Goal: Task Accomplishment & Management: Use online tool/utility

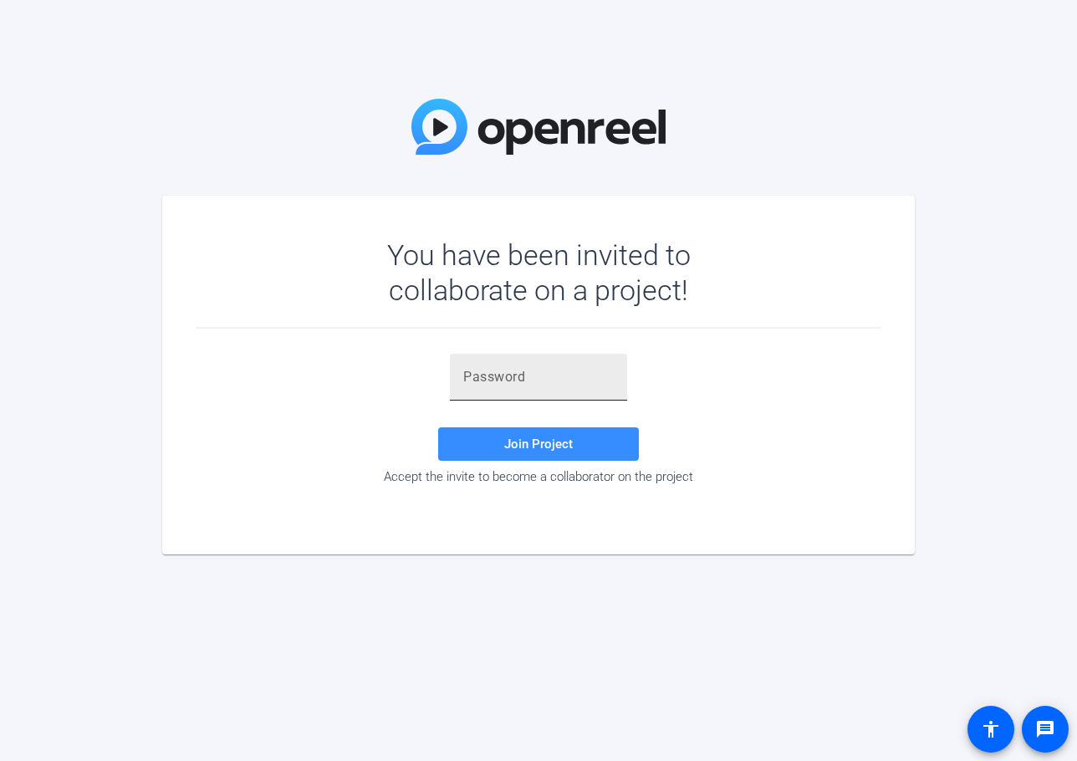
click at [504, 374] on input "text" at bounding box center [538, 377] width 151 height 20
paste input "YUc[@!"
type input "YUc[@!"
click at [532, 450] on span "Join Project" at bounding box center [538, 444] width 69 height 15
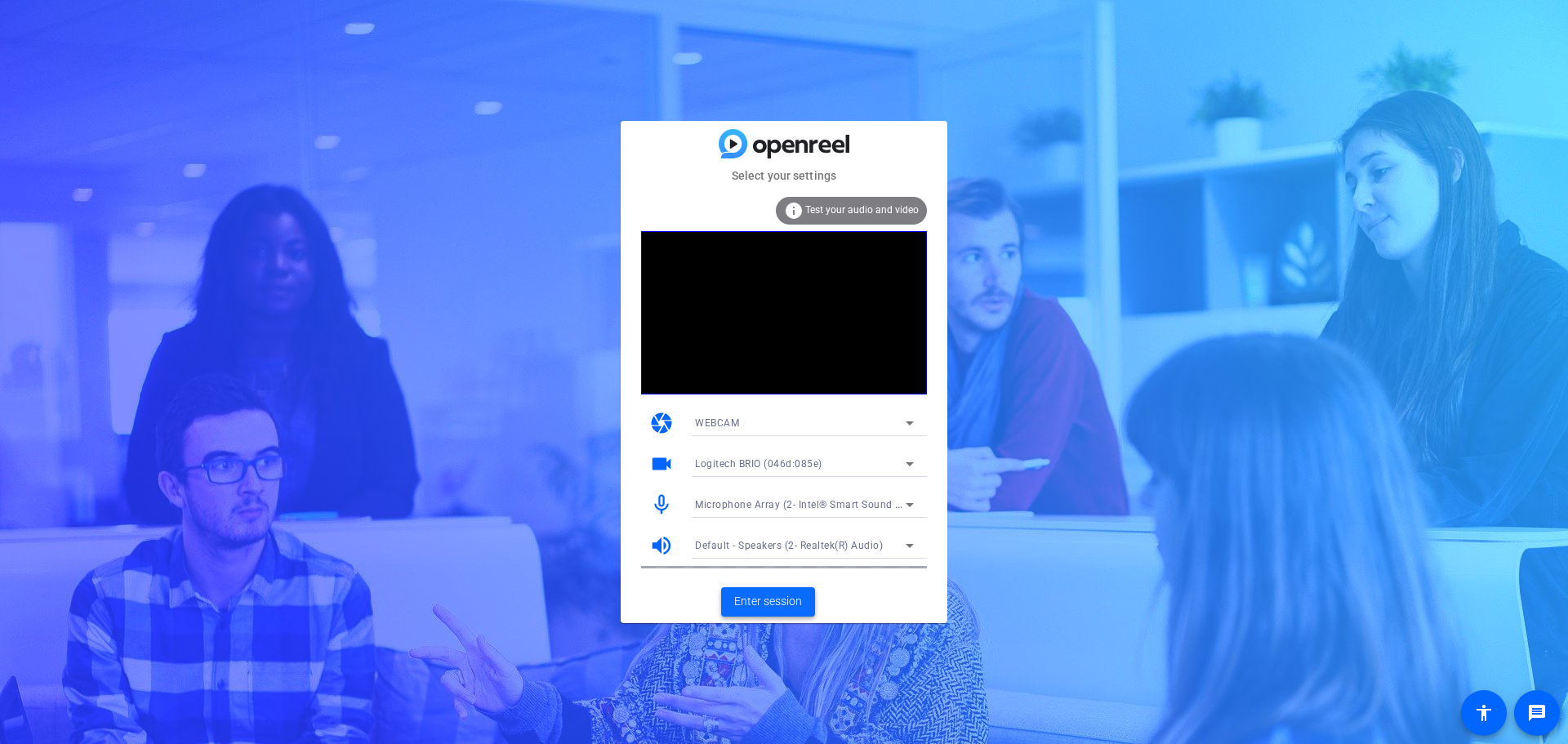
click at [763, 606] on span "Enter session" at bounding box center [767, 601] width 67 height 18
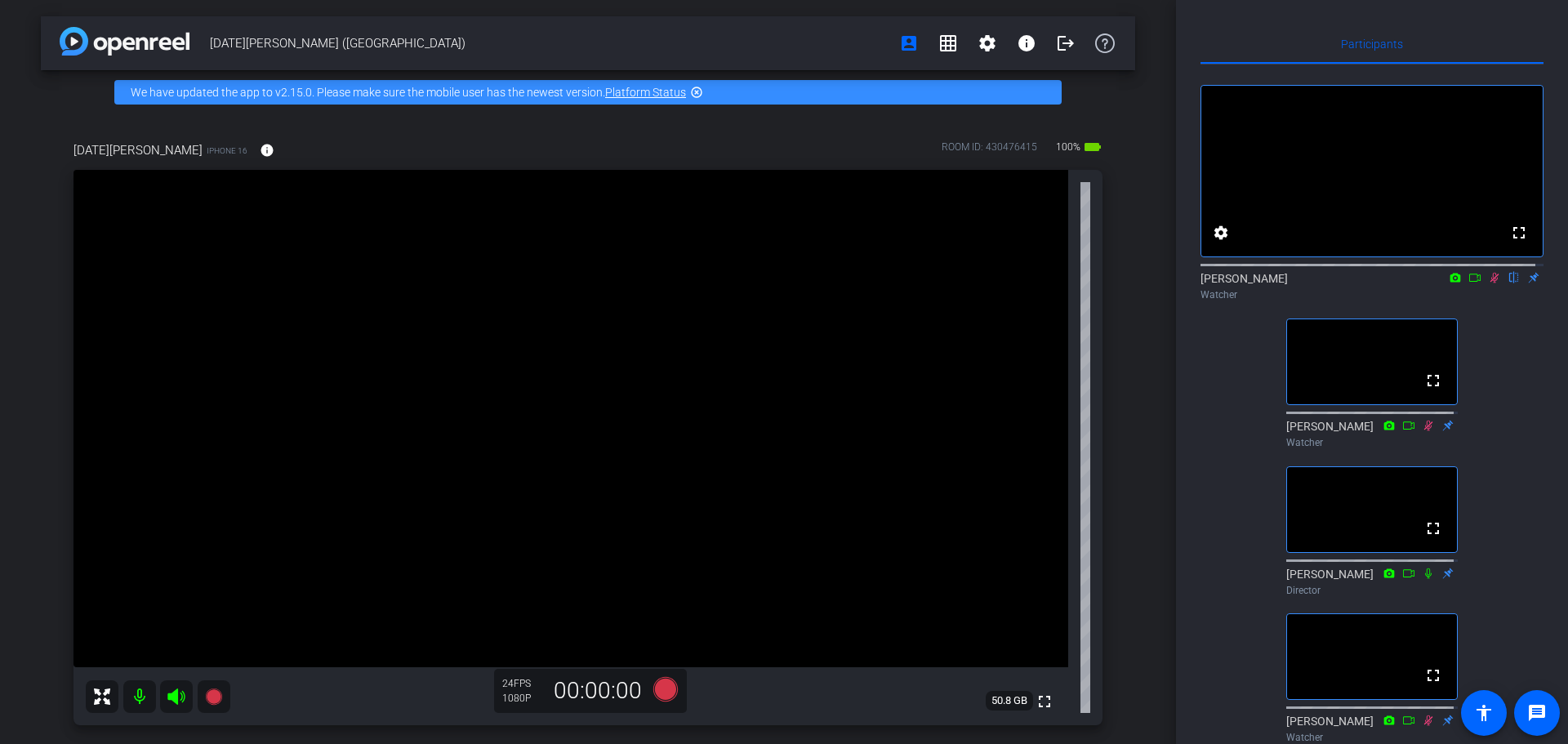
scroll to position [93, 0]
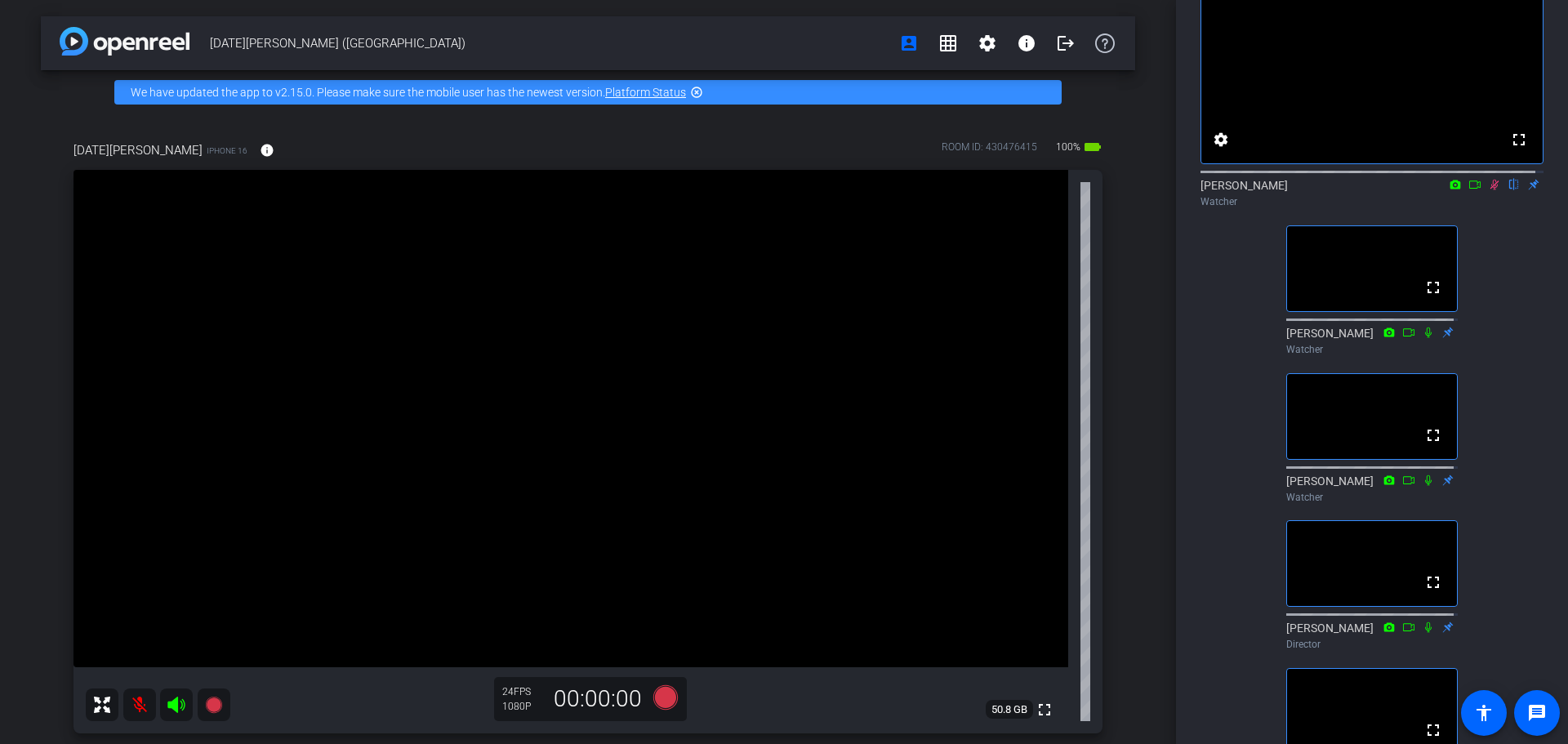
click at [1051, 190] on icon at bounding box center [1494, 185] width 9 height 11
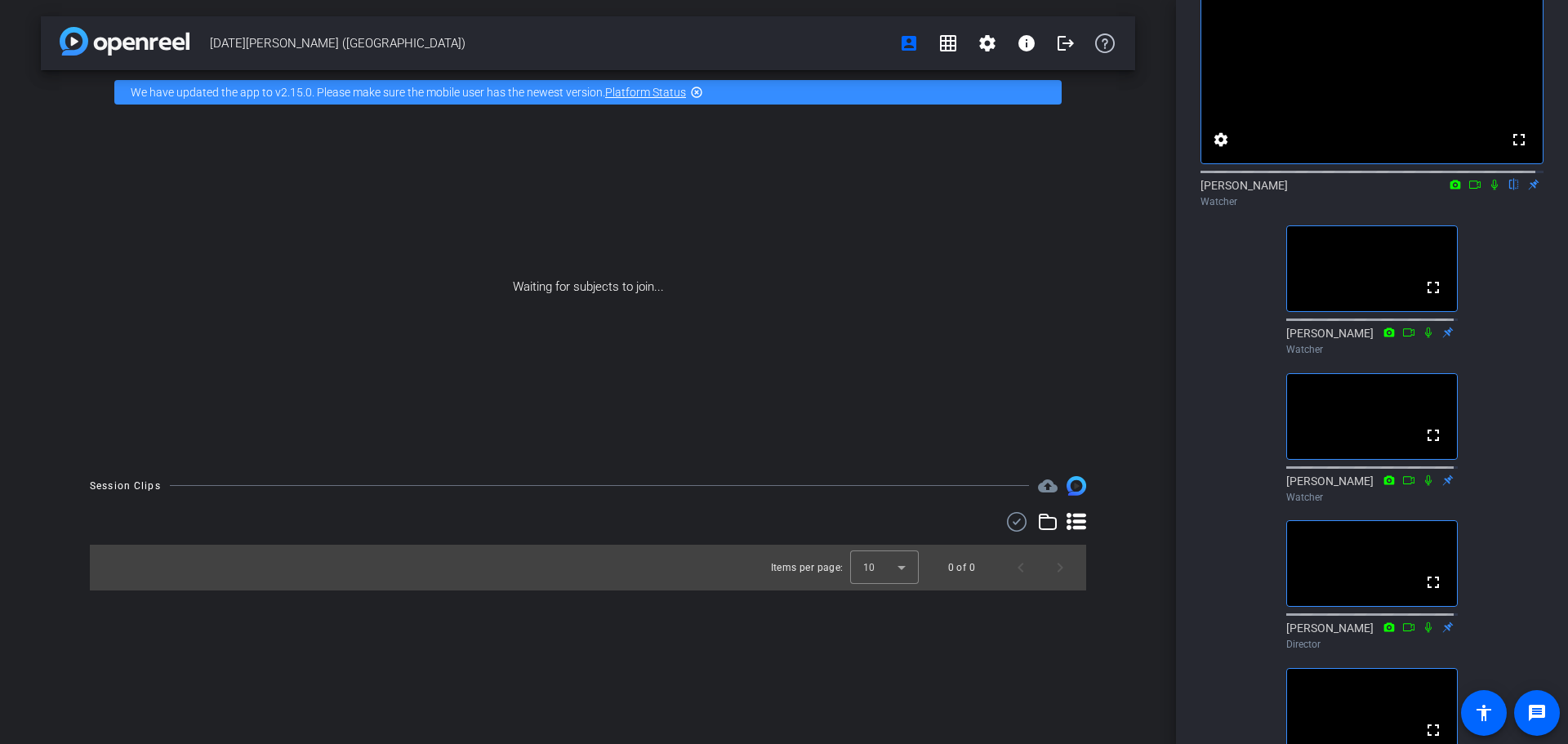
click at [1051, 190] on icon at bounding box center [1494, 185] width 7 height 11
click at [1051, 190] on icon at bounding box center [1494, 185] width 9 height 11
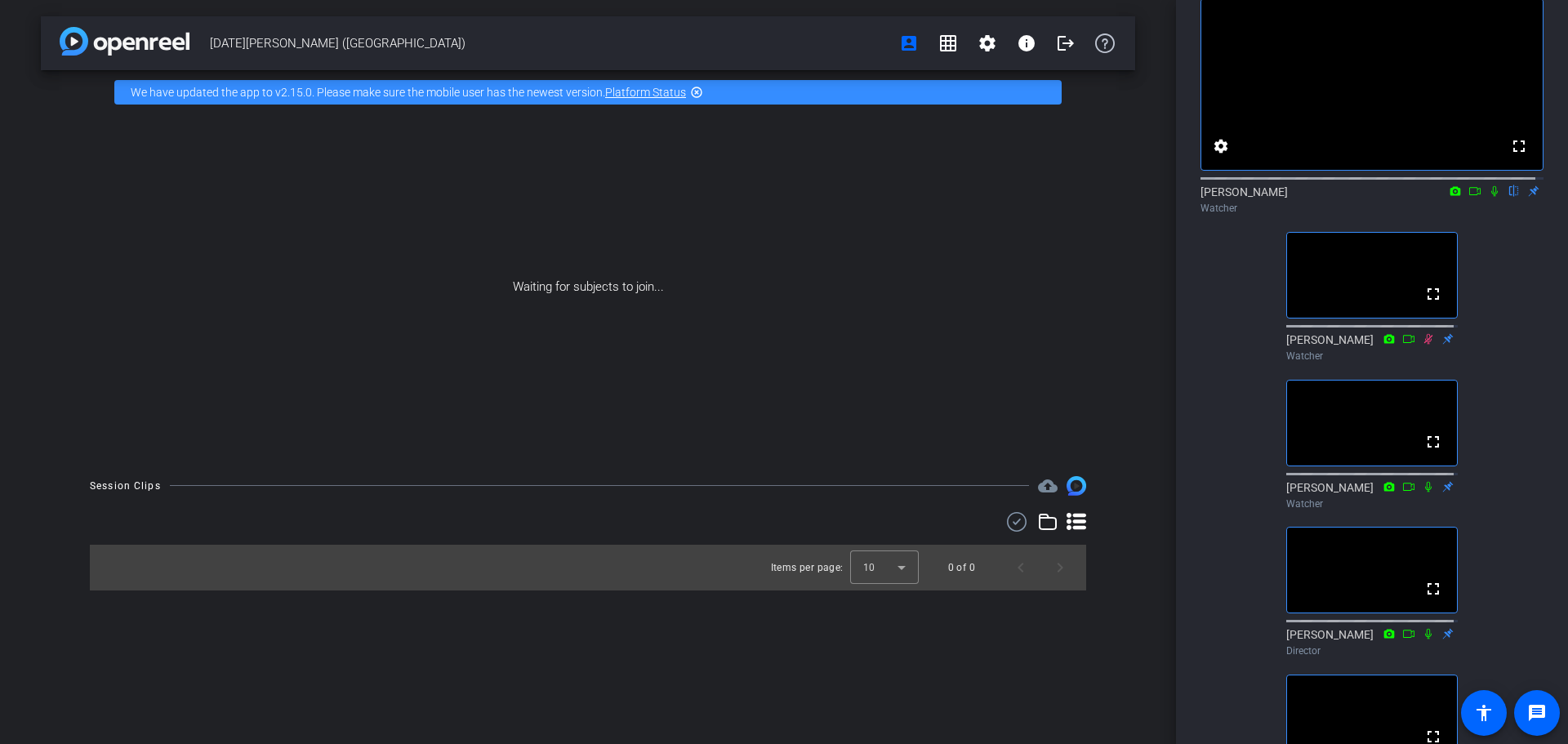
scroll to position [86, 0]
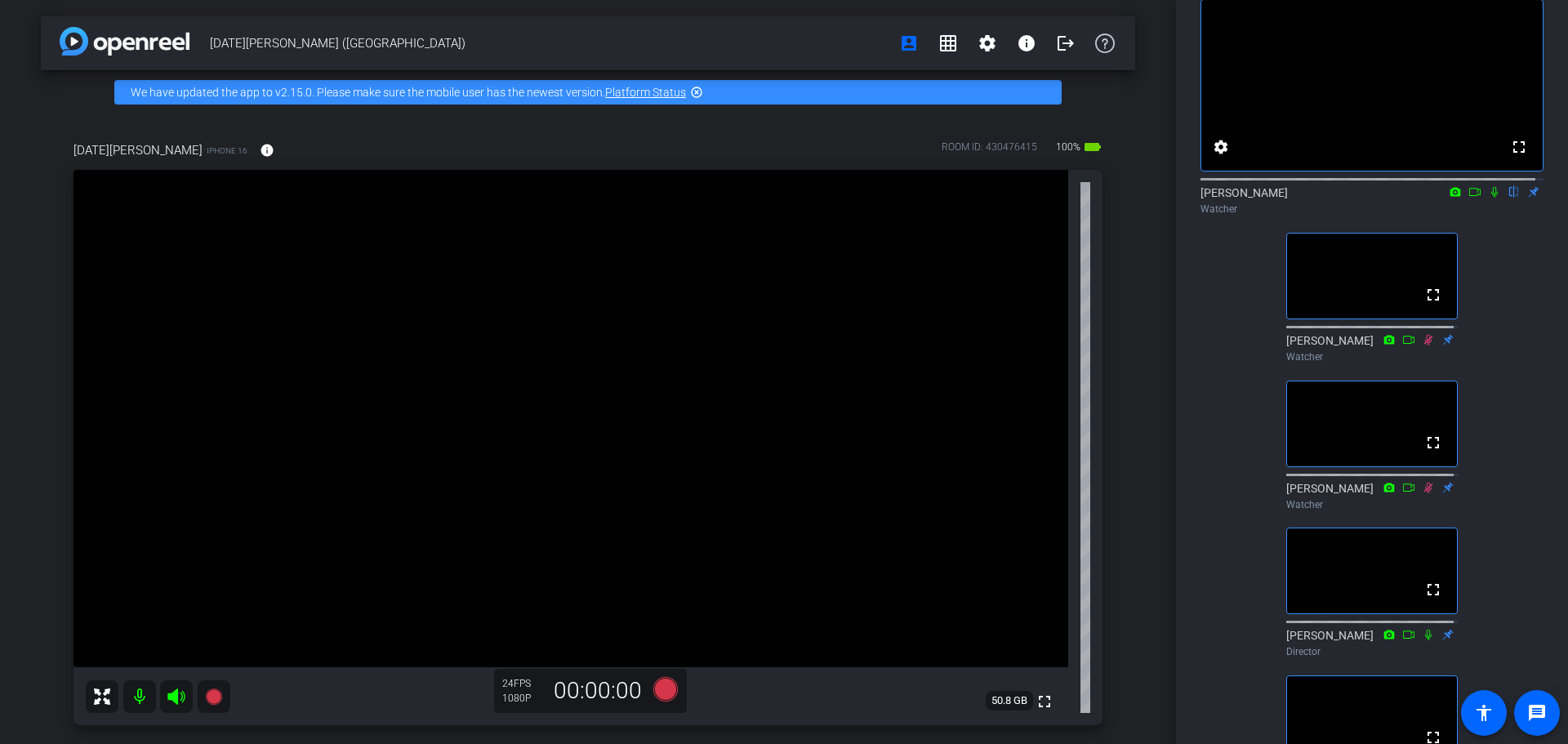
click at [1051, 197] on icon at bounding box center [1494, 192] width 13 height 12
click at [1051, 197] on icon at bounding box center [1474, 192] width 13 height 12
click at [1051, 196] on icon at bounding box center [1494, 191] width 9 height 9
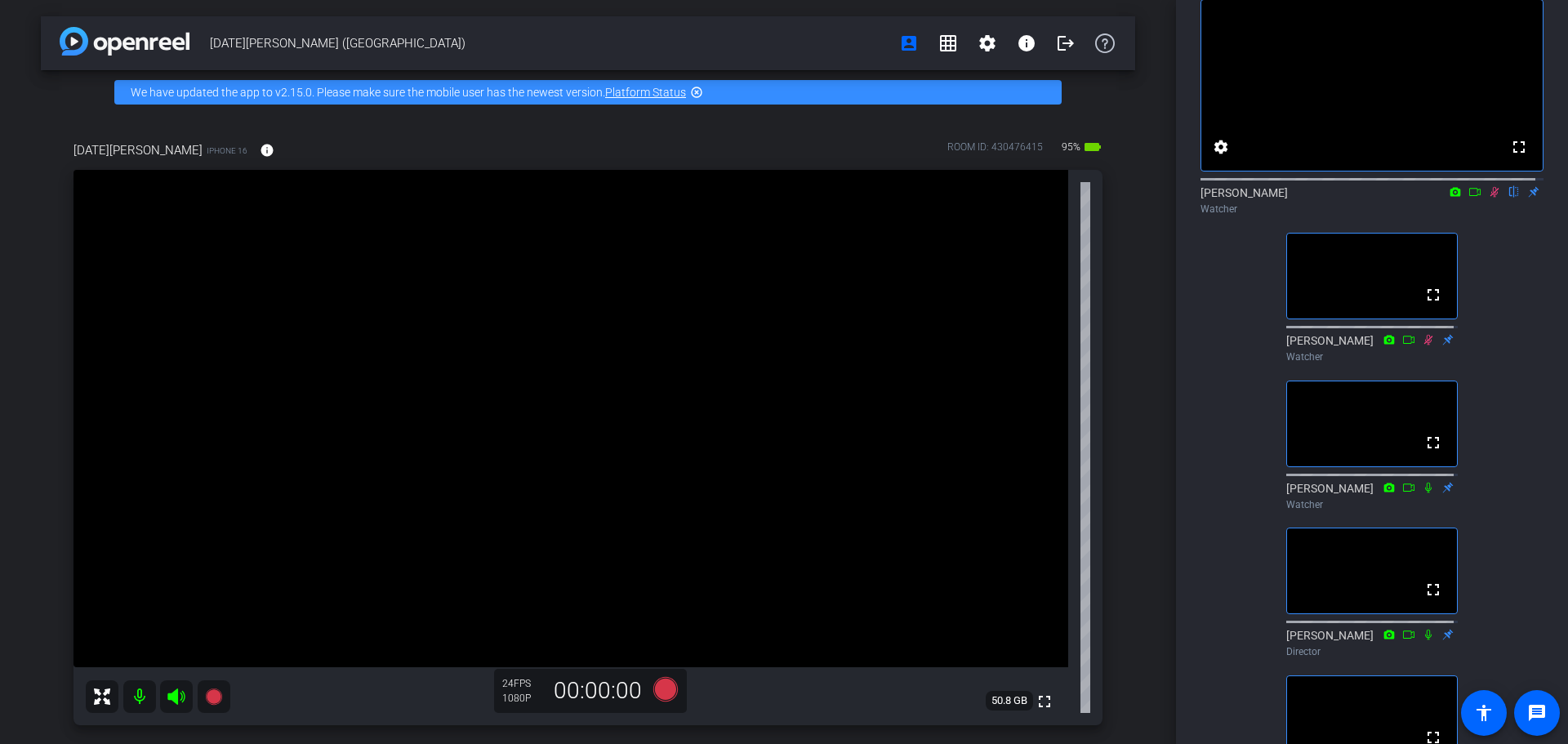
click at [1051, 197] on icon at bounding box center [1494, 192] width 13 height 12
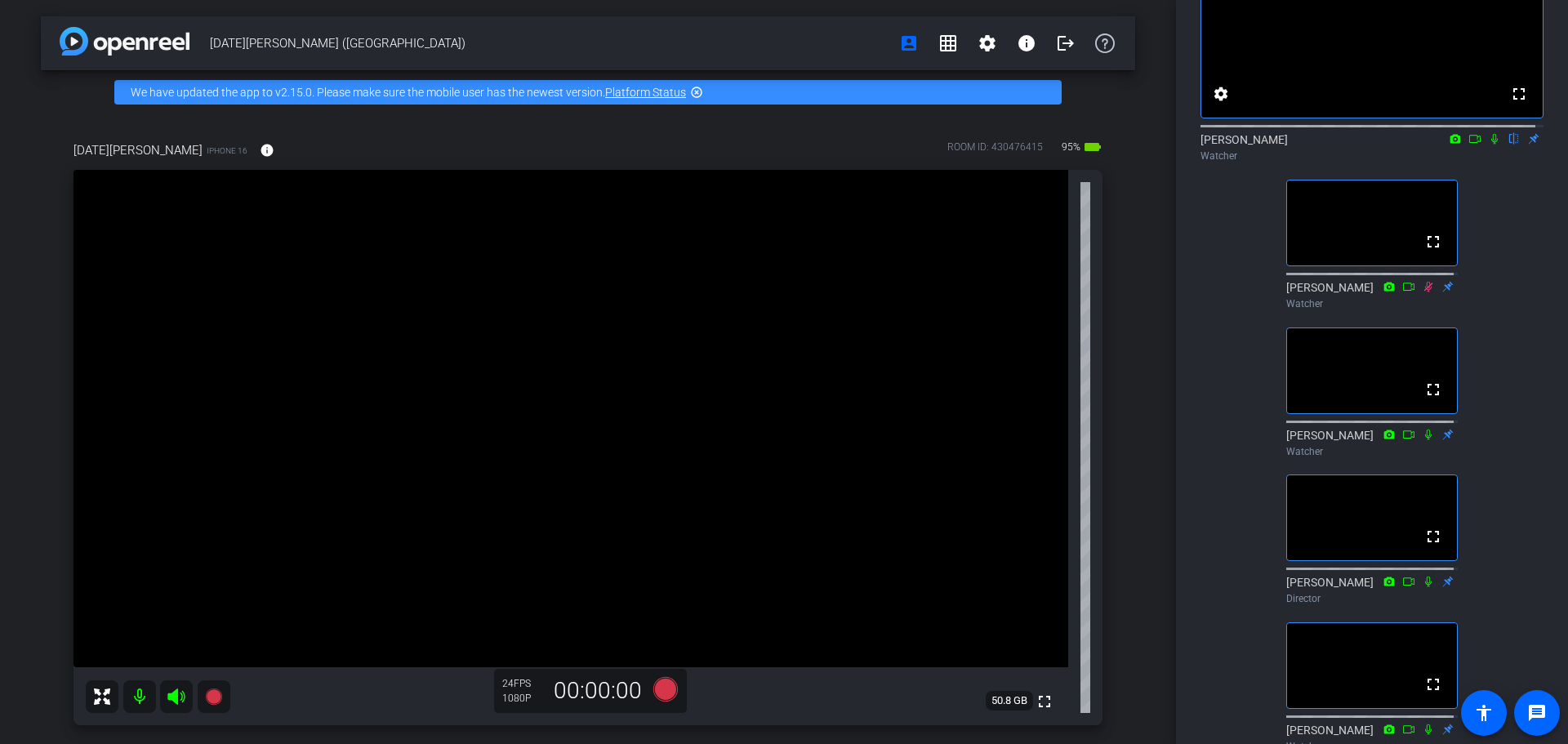
scroll to position [167, 0]
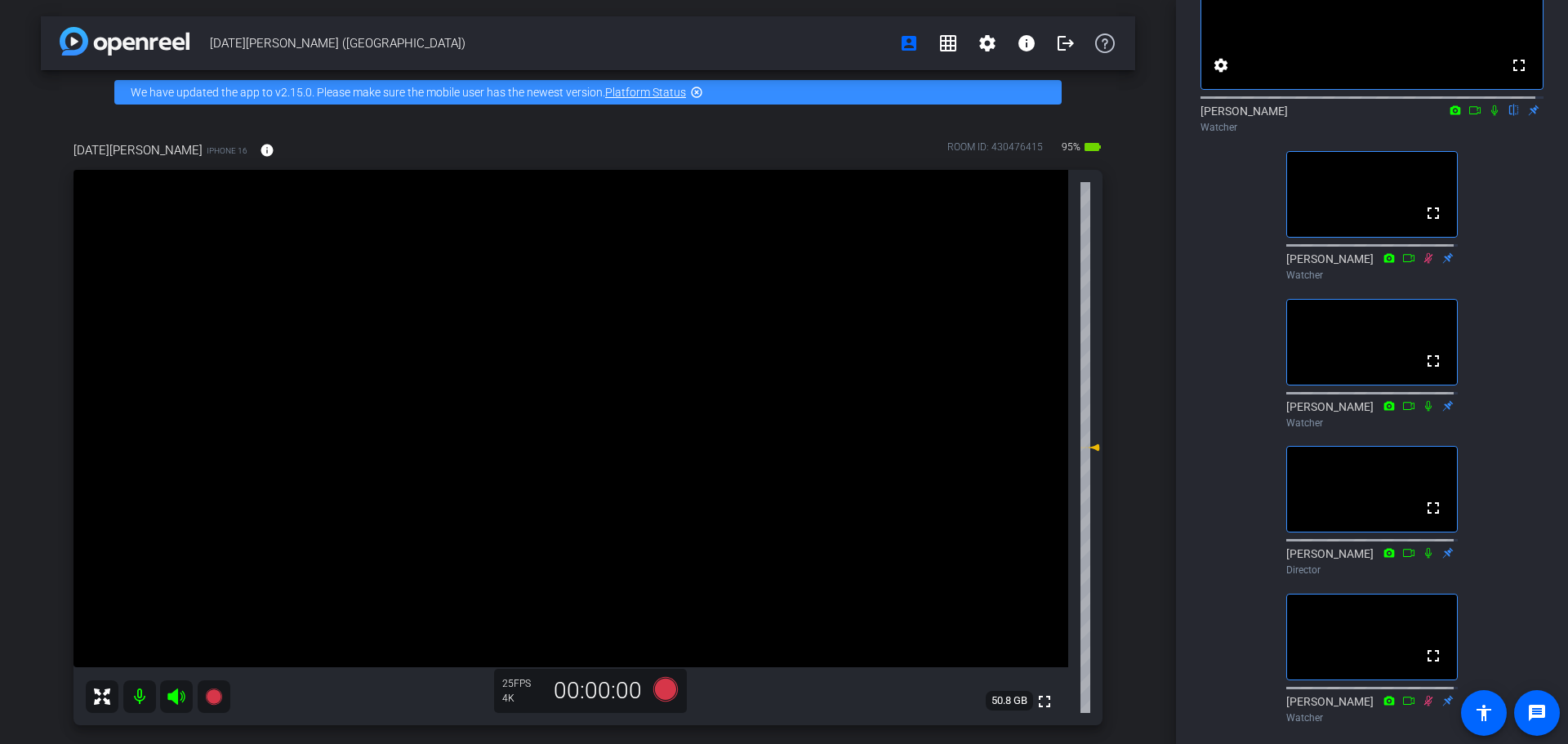
click at [1051, 117] on mat-icon at bounding box center [1495, 109] width 20 height 15
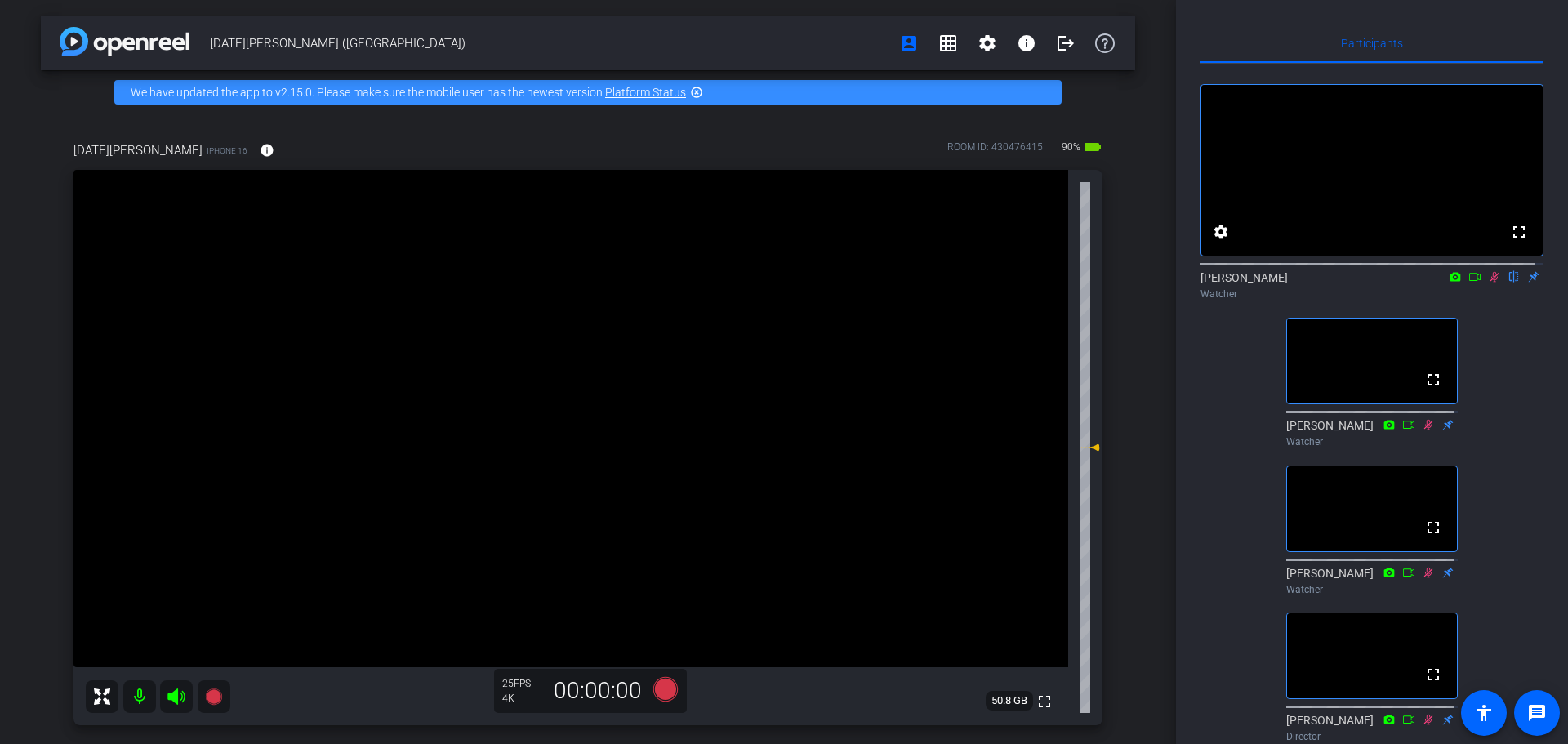
scroll to position [0, 0]
click at [1051, 283] on icon at bounding box center [1494, 278] width 13 height 12
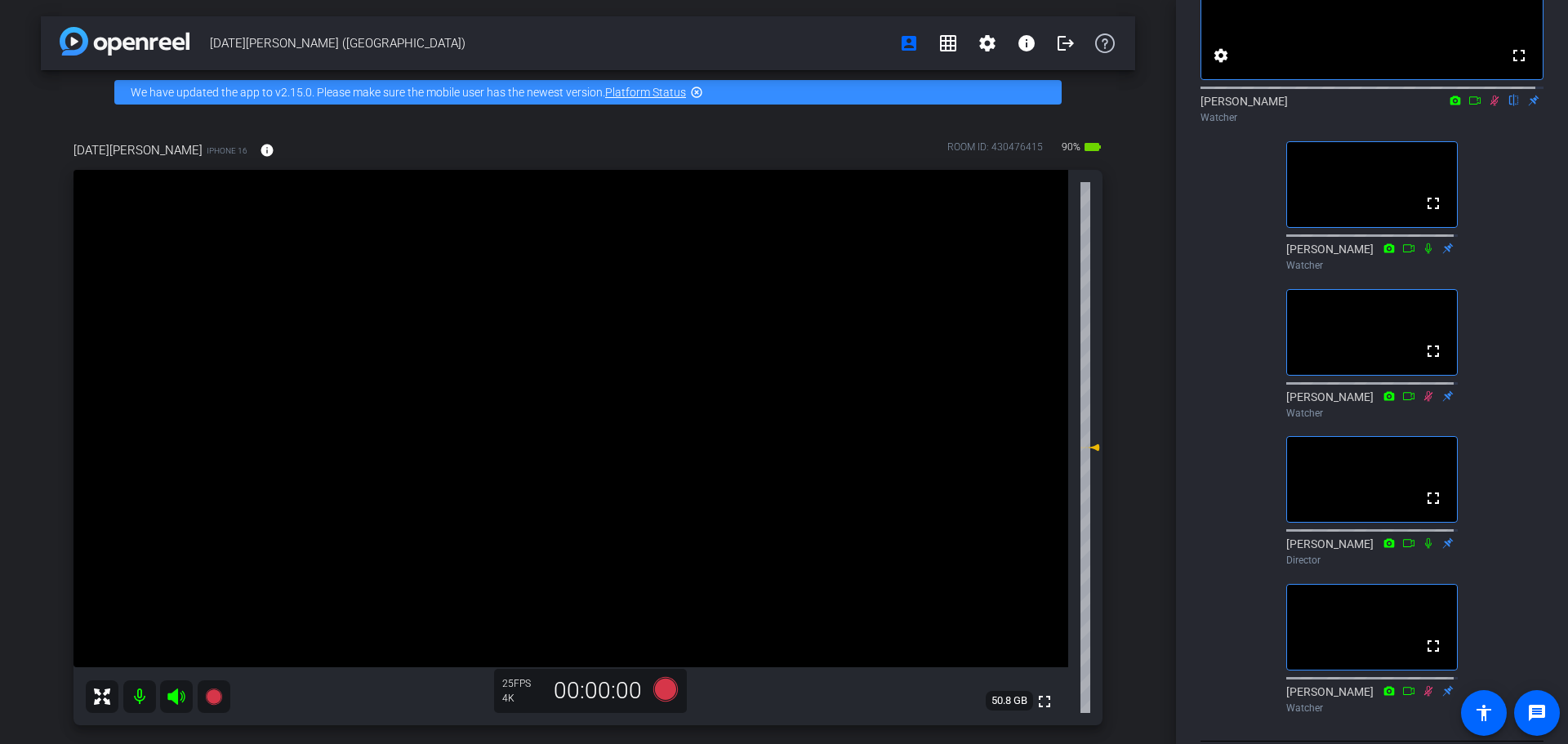
scroll to position [82, 0]
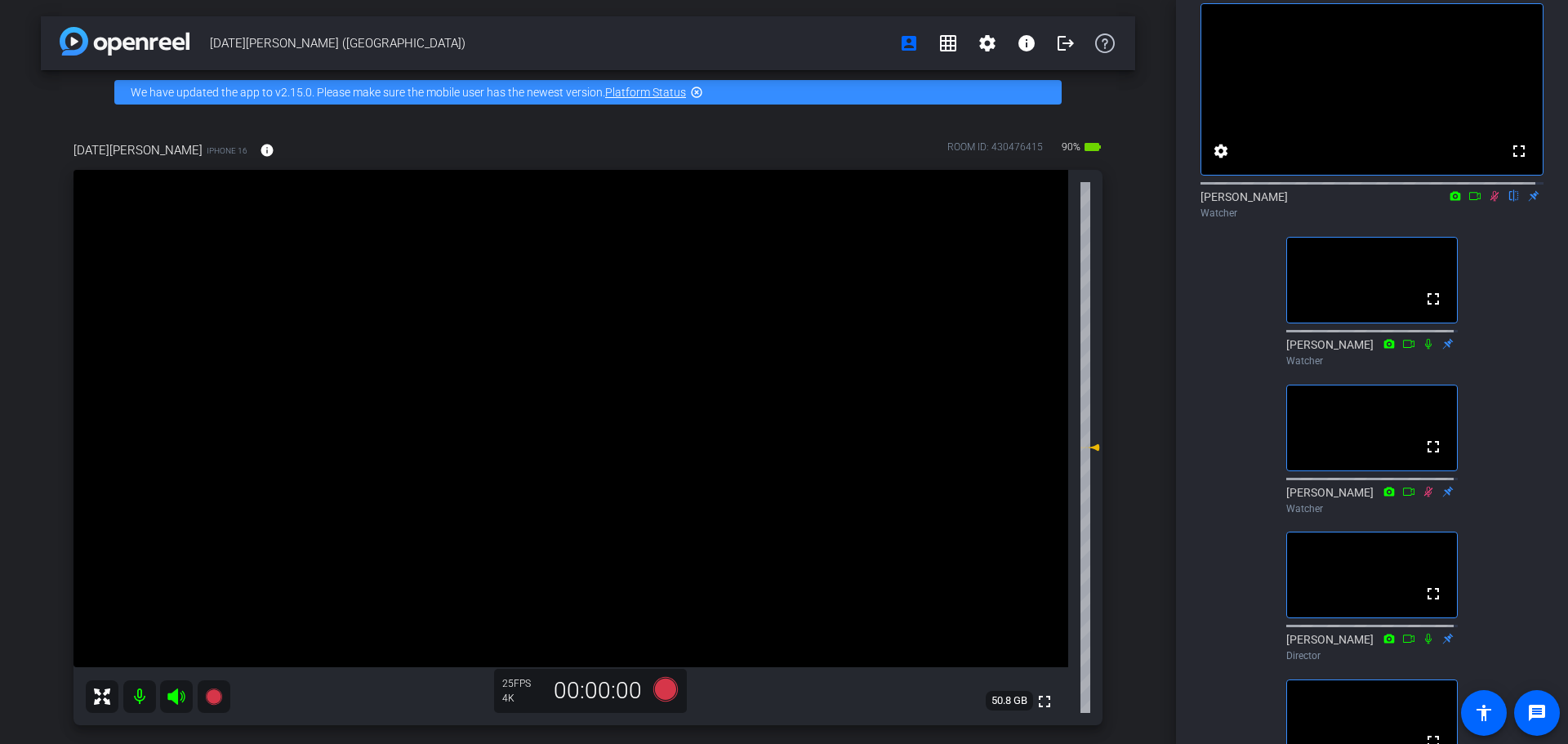
click at [1051, 202] on icon at bounding box center [1494, 196] width 13 height 12
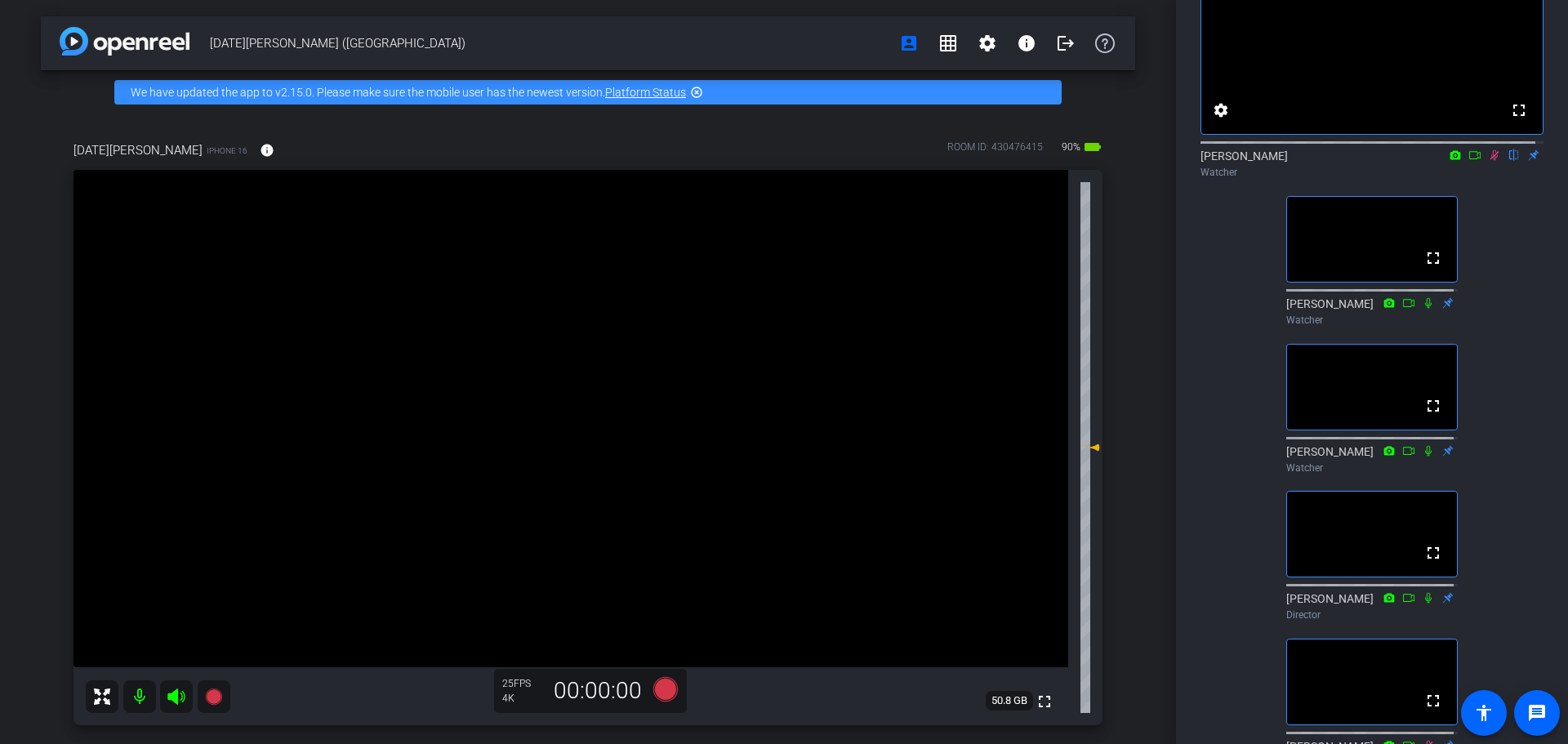
scroll to position [0, 0]
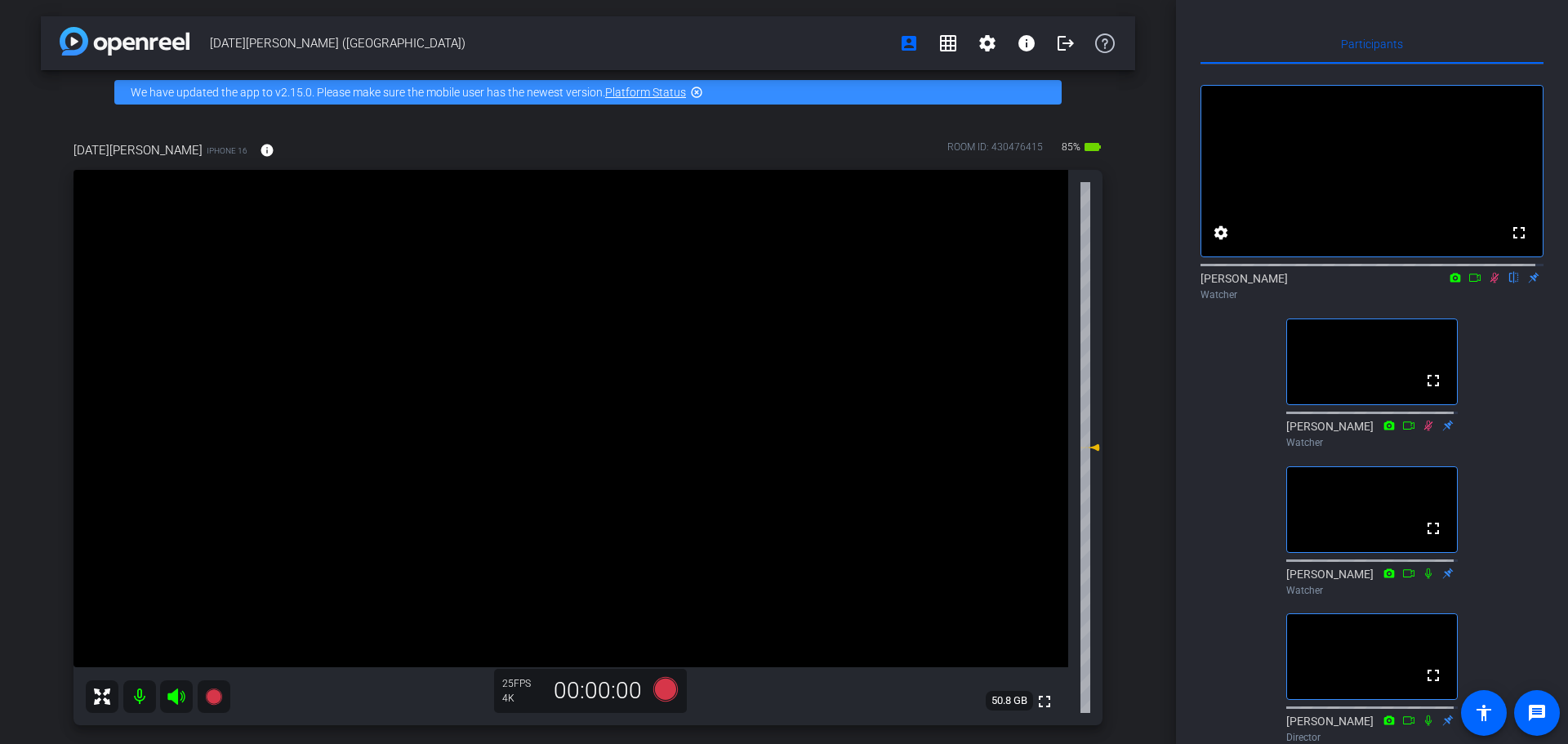
click at [1051, 283] on icon at bounding box center [1494, 278] width 13 height 12
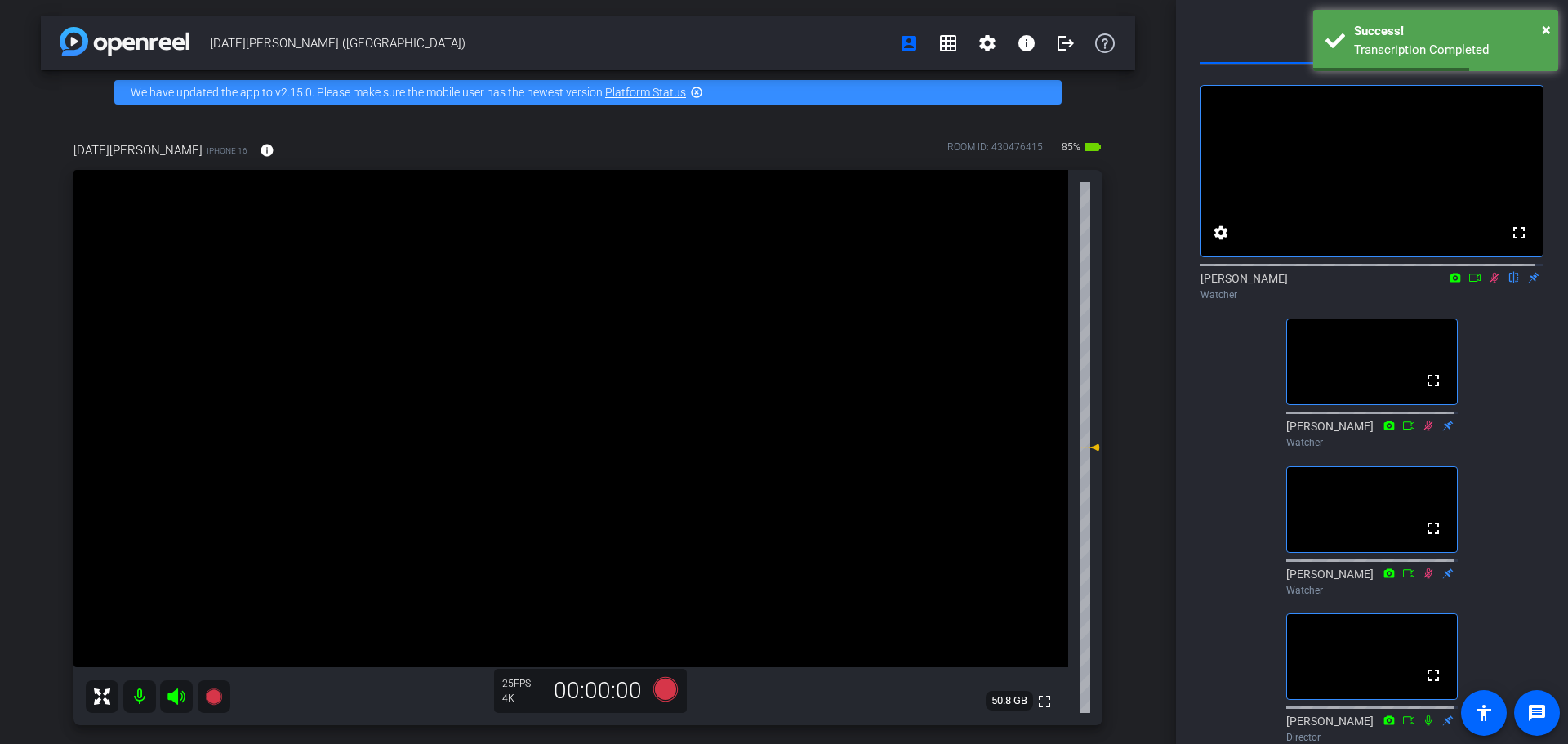
click at [1051, 283] on icon at bounding box center [1494, 277] width 9 height 11
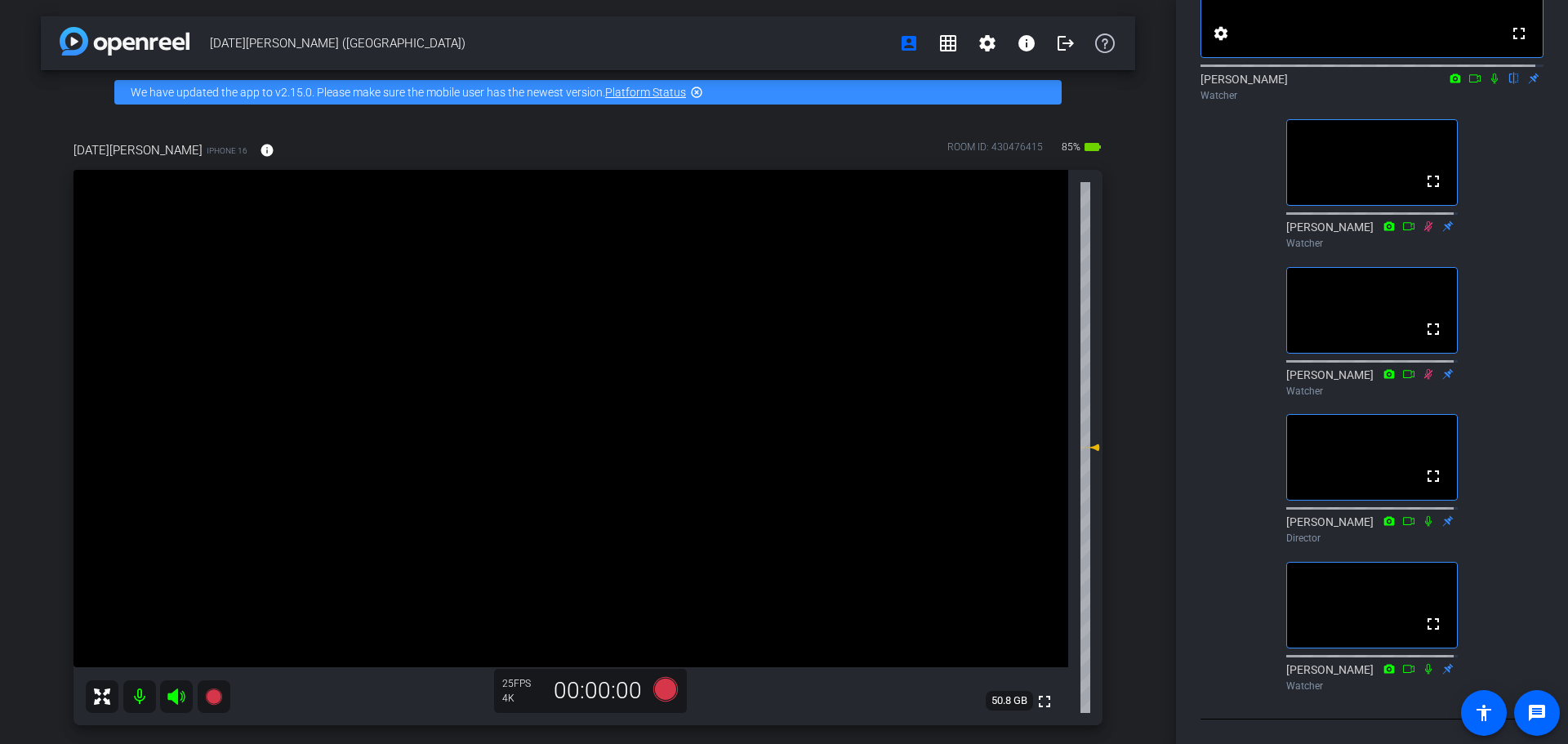
scroll to position [249, 0]
click at [1051, 72] on icon at bounding box center [1494, 78] width 13 height 12
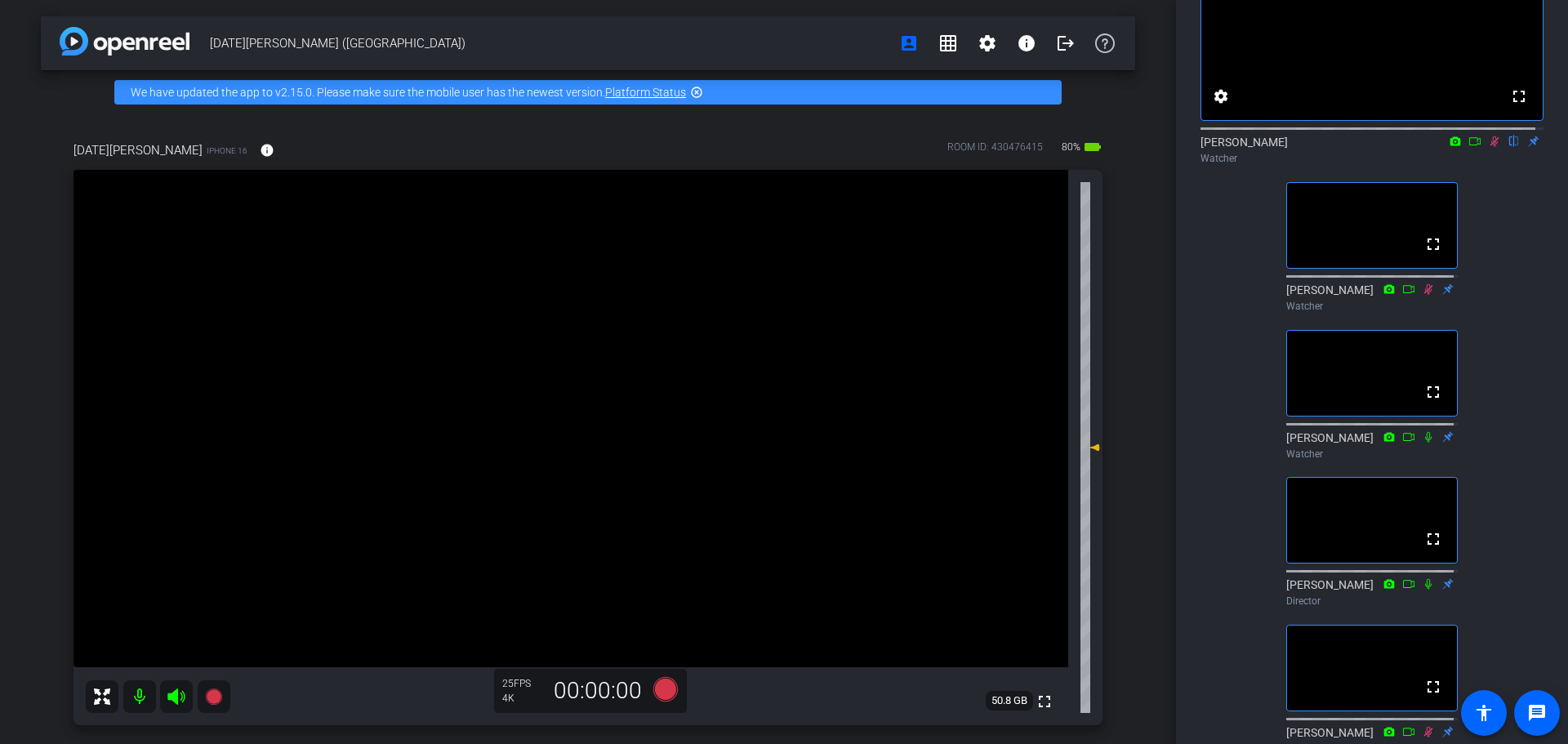
scroll to position [245, 0]
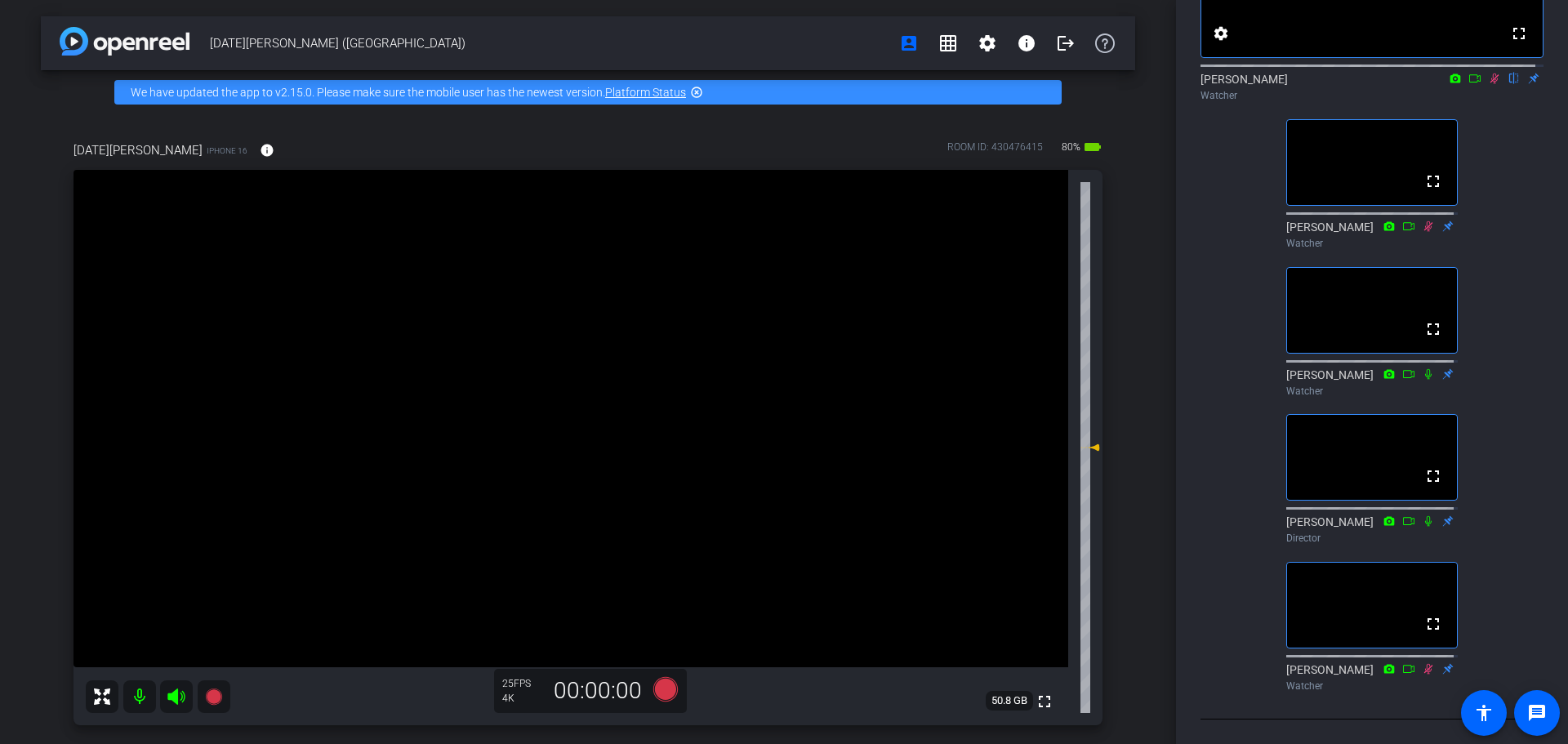
click at [1051, 72] on icon at bounding box center [1494, 78] width 13 height 12
click at [1051, 73] on icon at bounding box center [1494, 78] width 7 height 11
click at [1051, 58] on div at bounding box center [1371, 63] width 343 height 13
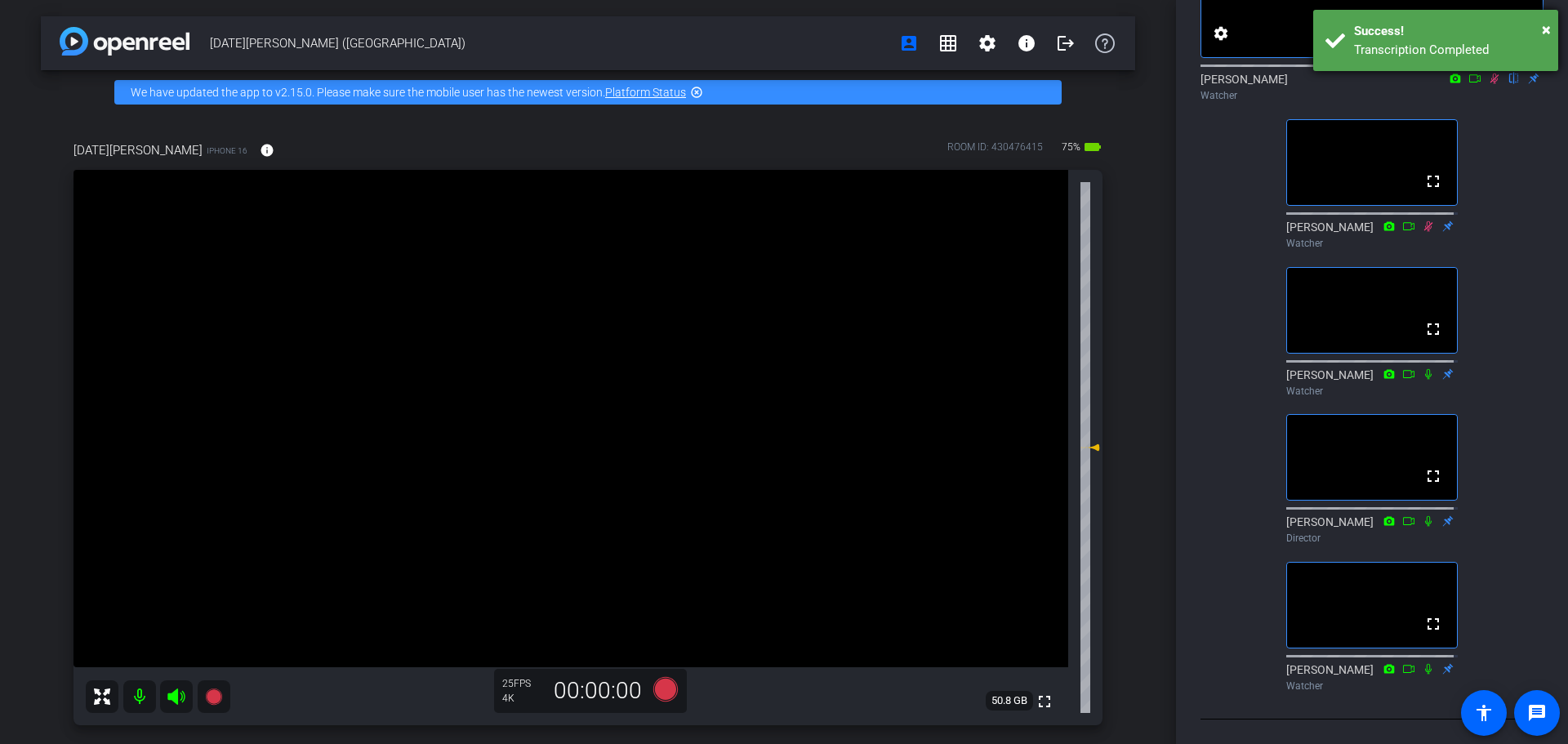
click at [1051, 54] on div "Transcription Completed" at bounding box center [1450, 50] width 192 height 19
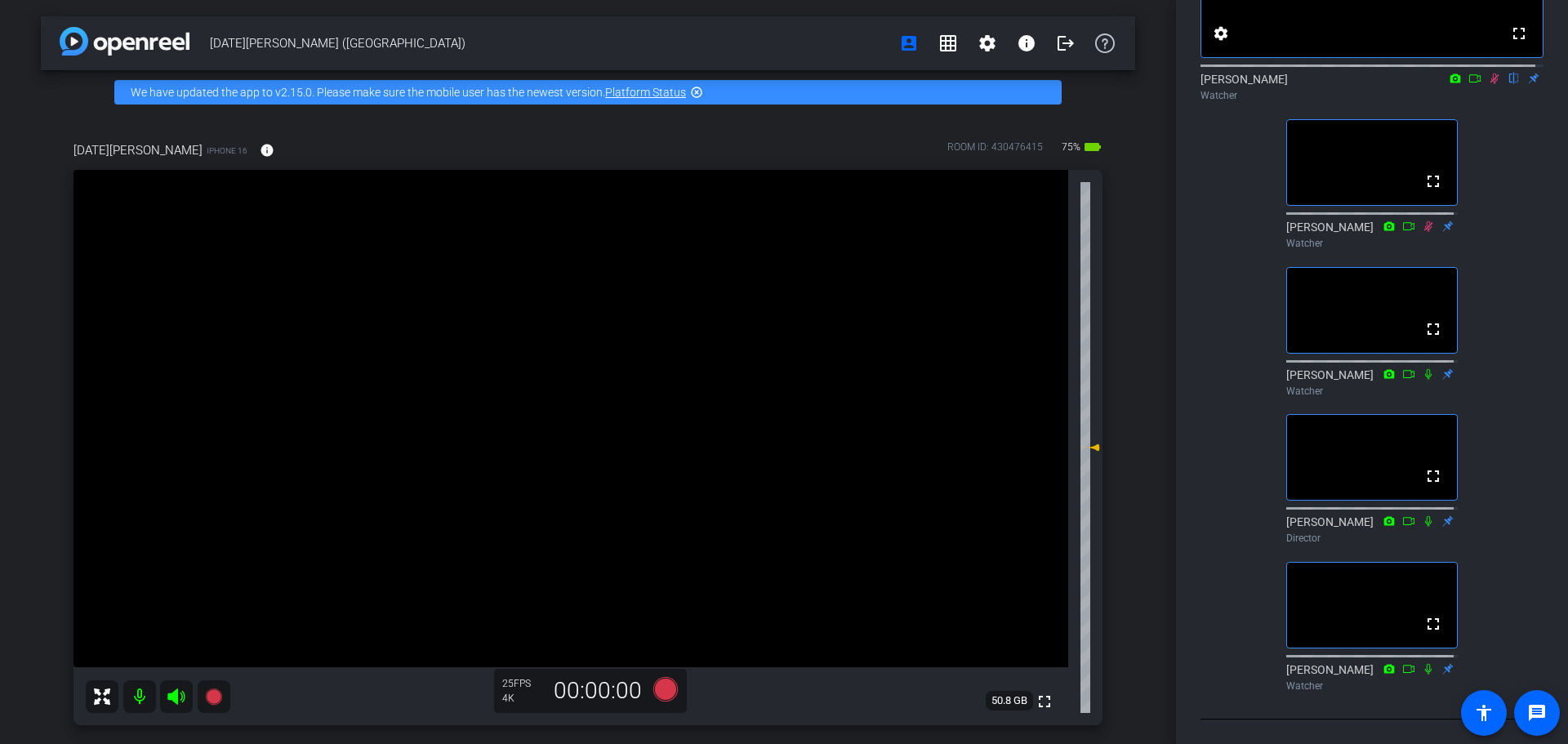
click at [1051, 73] on icon at bounding box center [1494, 78] width 9 height 11
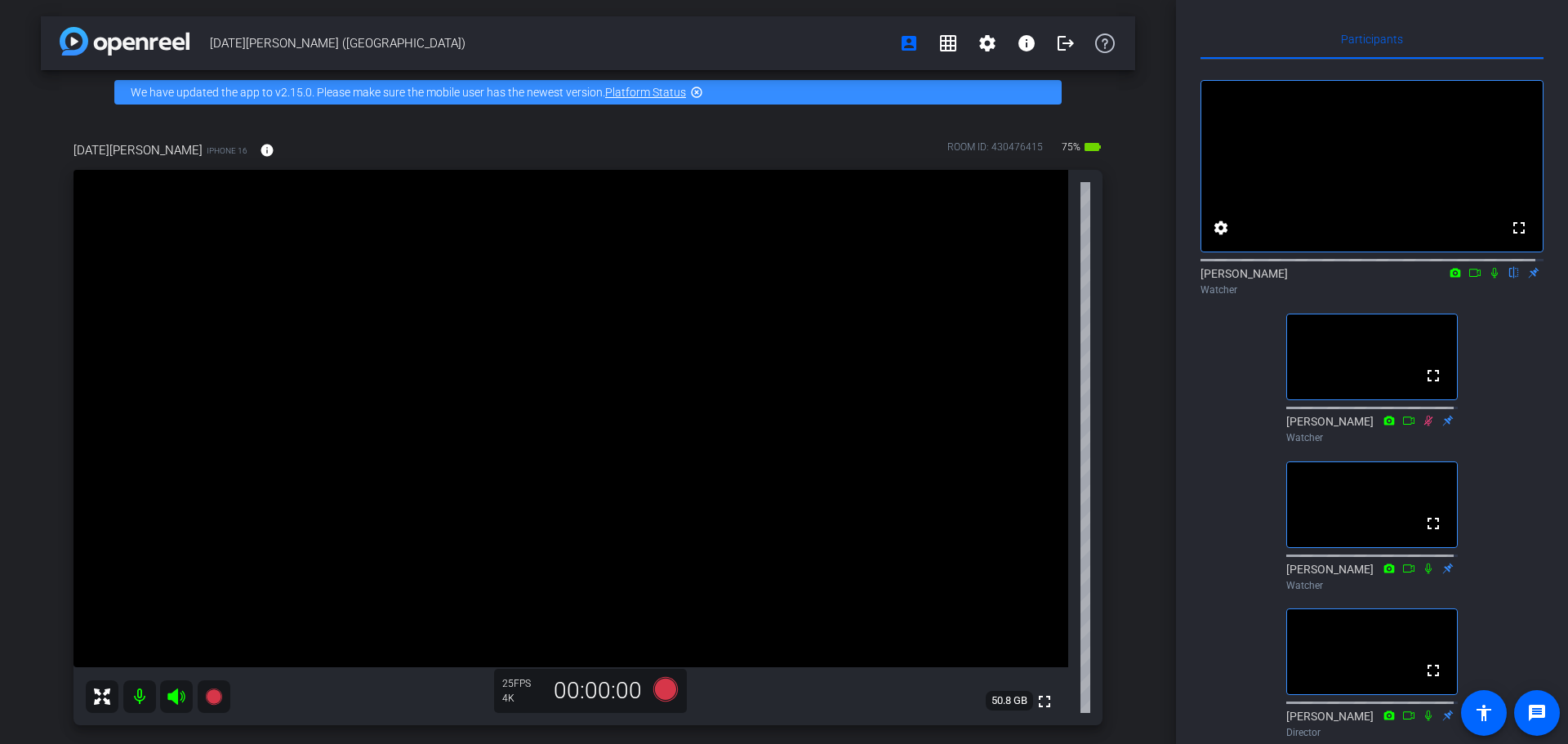
scroll to position [0, 0]
